Goal: Transaction & Acquisition: Purchase product/service

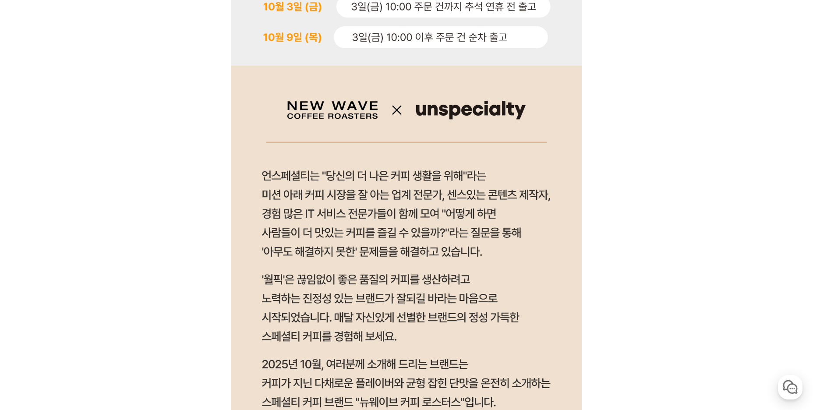
scroll to position [613, 0]
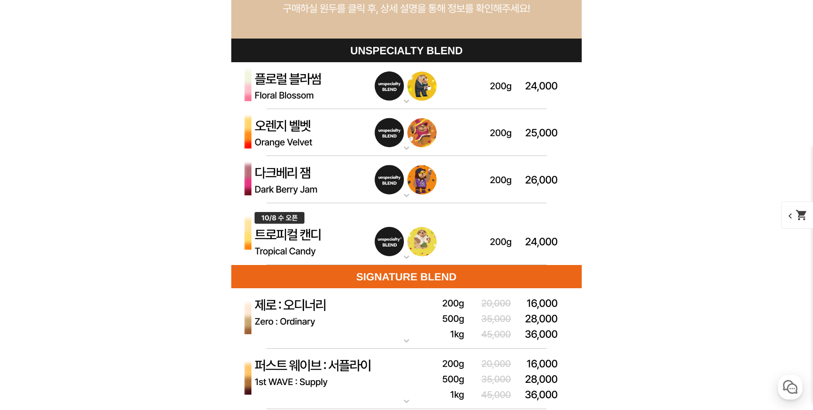
scroll to position [2503, 0]
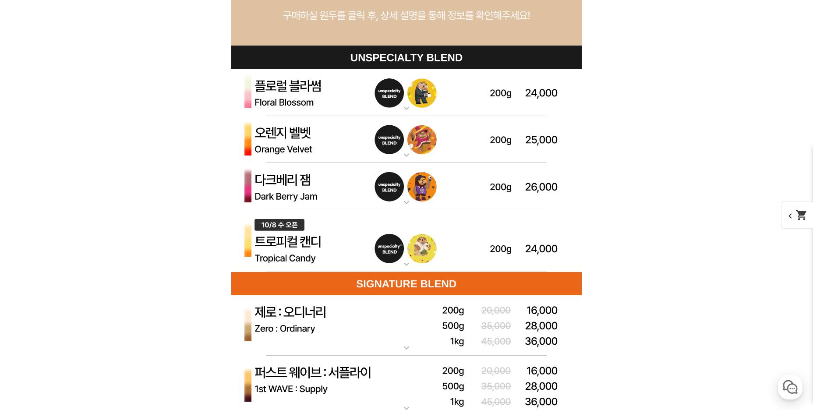
click at [515, 96] on img at bounding box center [406, 92] width 350 height 47
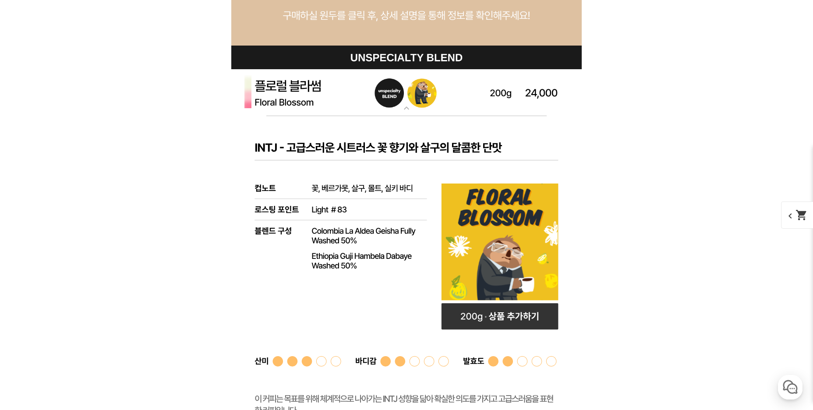
click at [450, 114] on img at bounding box center [406, 92] width 350 height 47
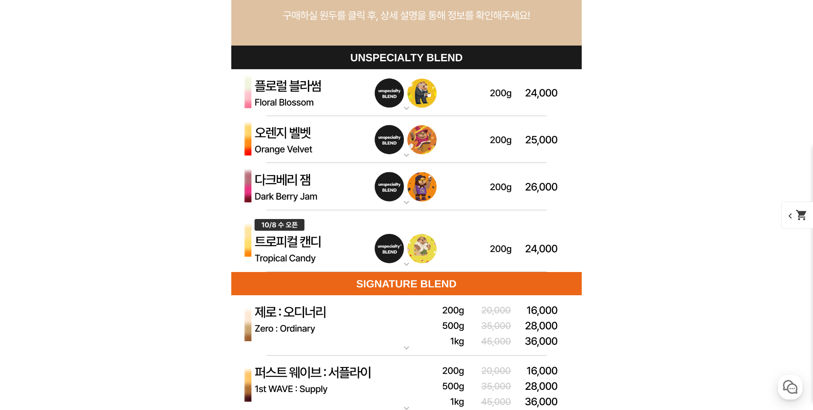
click at [338, 181] on img at bounding box center [406, 186] width 350 height 47
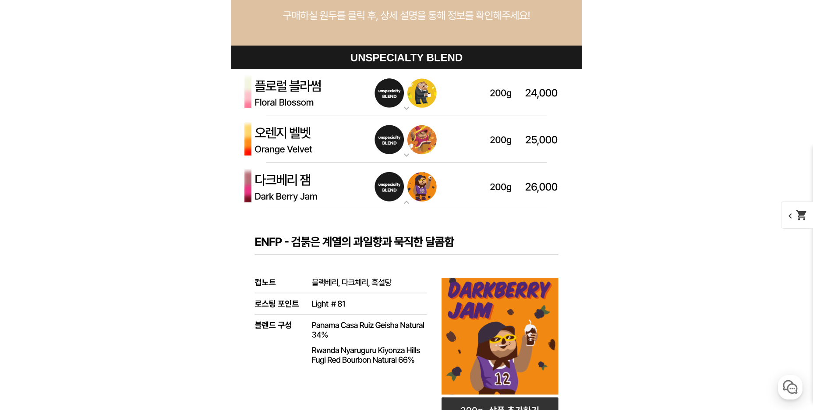
click at [352, 187] on img at bounding box center [406, 186] width 350 height 47
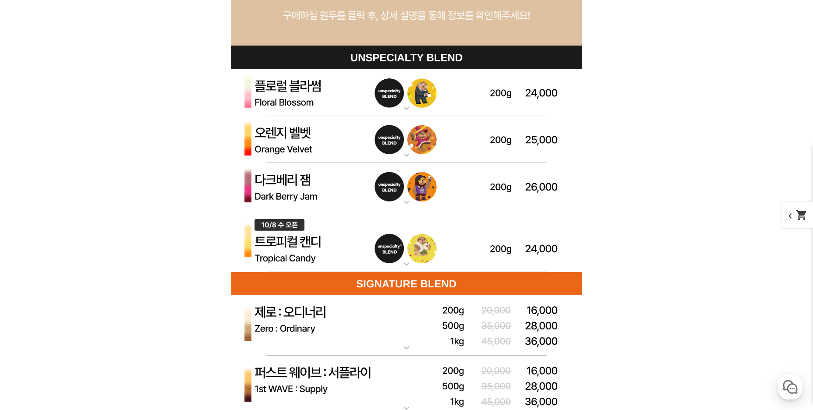
click at [410, 155] on mat-icon "expand_more" at bounding box center [407, 155] width 18 height 11
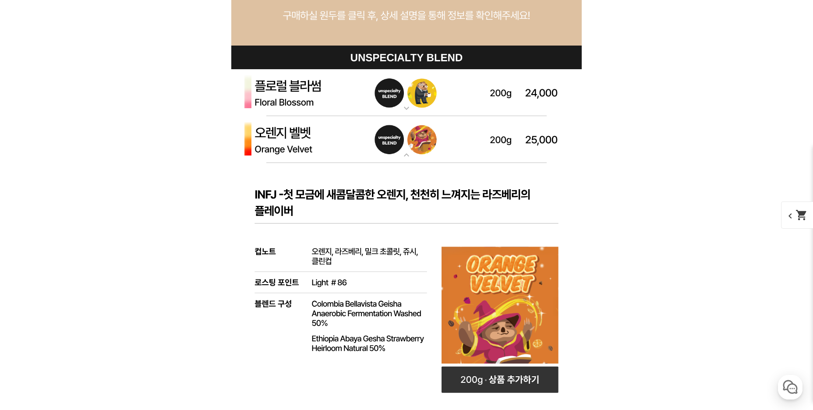
click at [410, 155] on mat-icon "expand_more" at bounding box center [407, 155] width 18 height 11
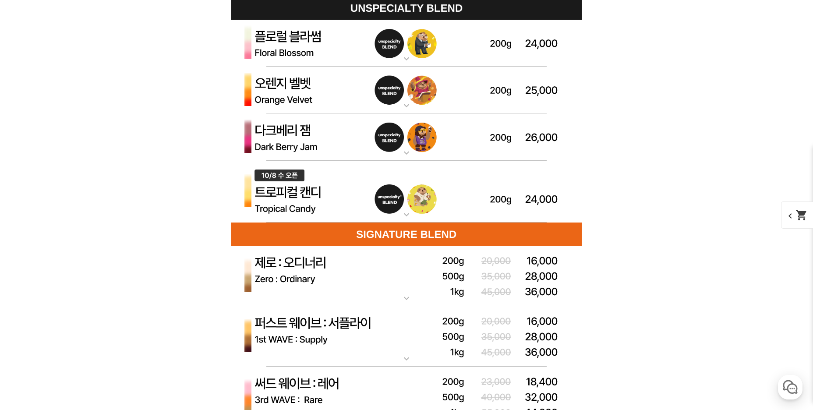
scroll to position [2591, 0]
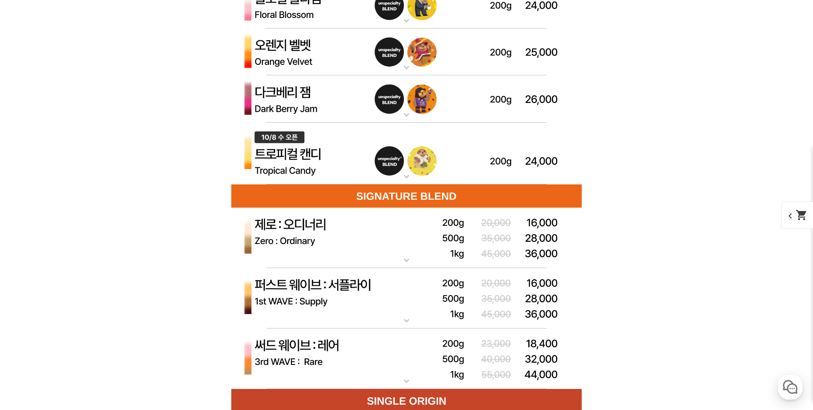
click at [451, 172] on img at bounding box center [406, 154] width 350 height 62
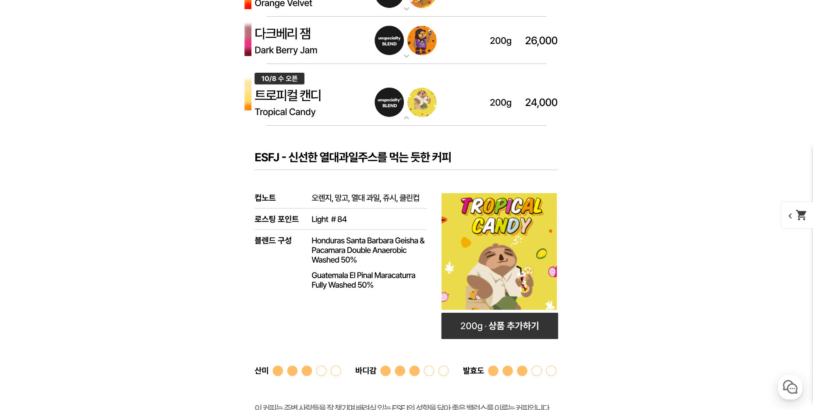
scroll to position [2634, 0]
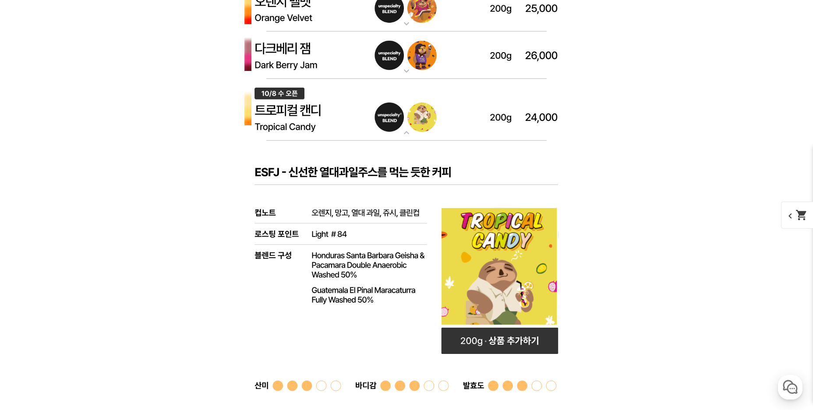
click at [459, 133] on img at bounding box center [406, 110] width 350 height 62
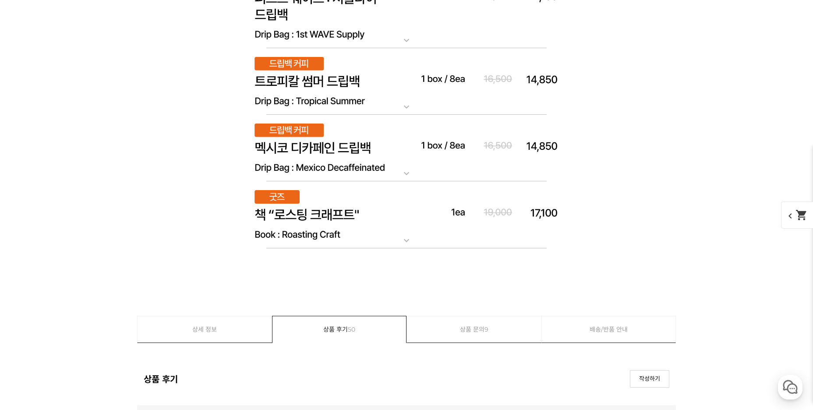
scroll to position [5306, 0]
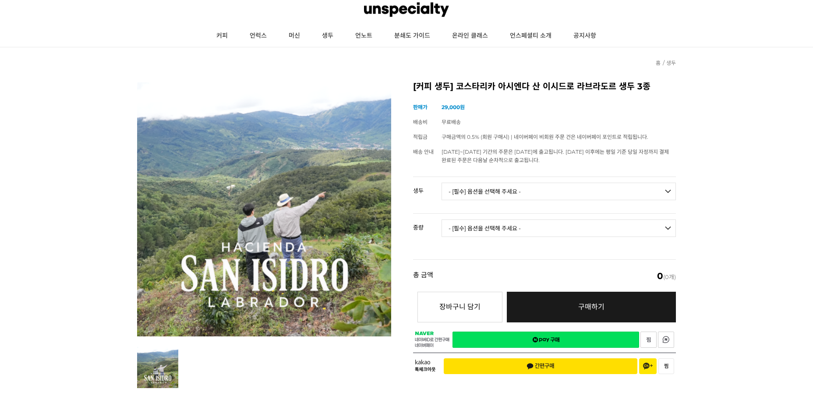
click at [496, 183] on select "- [필수] 옵션을 선택해 주세요 - ------------------- [GEOGRAPHIC_DATA] 아시엔다 산 이시드로 라브라도르 엘 …" at bounding box center [558, 192] width 234 height 18
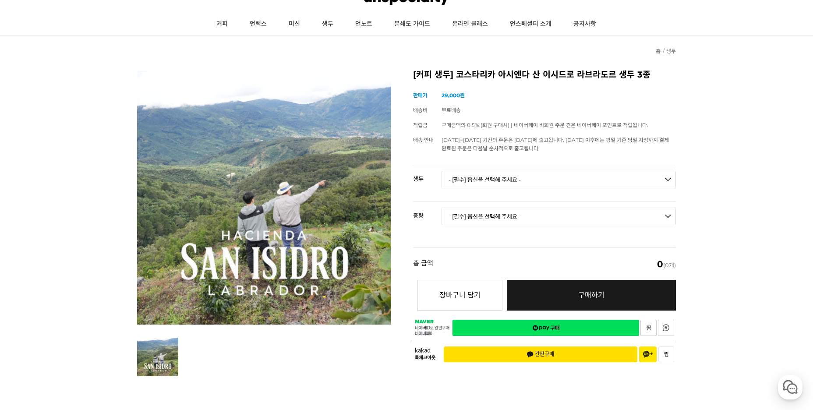
click at [502, 181] on select "- [필수] 옵션을 선택해 주세요 - ------------------- [GEOGRAPHIC_DATA] 아시엔다 산 이시드로 라브라도르 엘 …" at bounding box center [558, 180] width 234 height 18
select select "코스타리카 아시엔다 산 이시드로 라브라도르 베르데 티피카 허니"
click at [441, 171] on select "- [필수] 옵션을 선택해 주세요 - ------------------- [GEOGRAPHIC_DATA] 아시엔다 산 이시드로 라브라도르 엘 …" at bounding box center [558, 180] width 234 height 18
click at [571, 197] on td "- [필수] 옵션을 선택해 주세요 - ------------------- [GEOGRAPHIC_DATA] 아시엔다 산 이시드로 라브라도르 엘 …" at bounding box center [558, 183] width 234 height 36
click at [573, 216] on select "- [필수] 옵션을 선택해 주세요 - ------------------- 500g 1kg" at bounding box center [558, 217] width 234 height 18
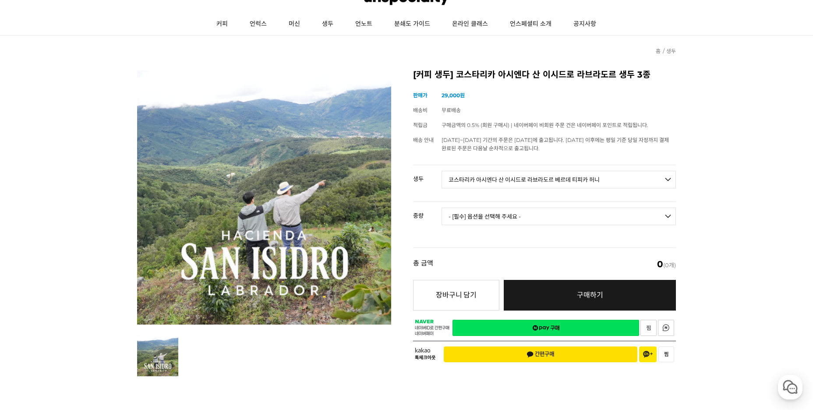
select select "1kg"
click at [441, 208] on select "- [필수] 옵션을 선택해 주세요 - ------------------- 500g 1kg" at bounding box center [558, 217] width 234 height 18
select select "*"
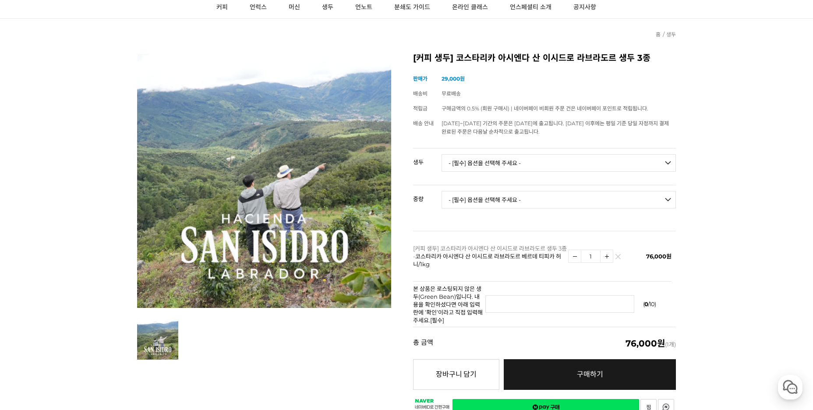
scroll to position [44, 0]
